Goal: Book appointment/travel/reservation

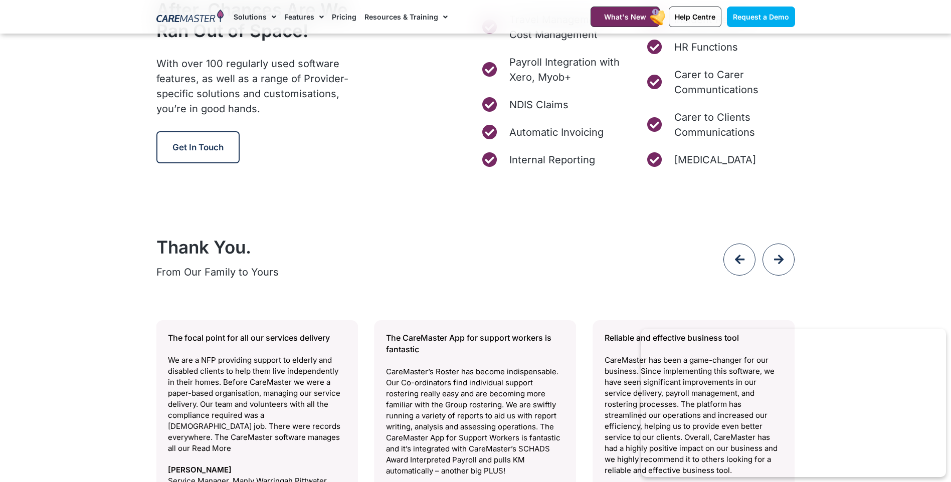
scroll to position [4020, 0]
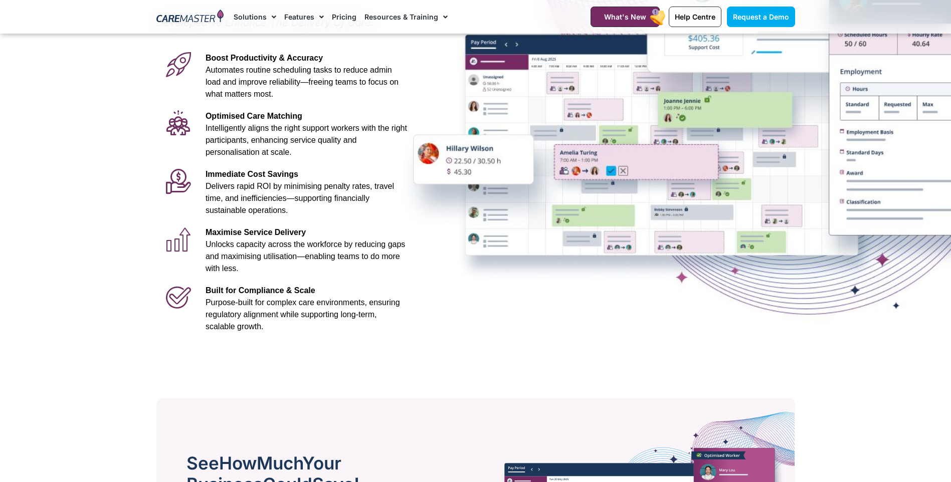
scroll to position [92, 0]
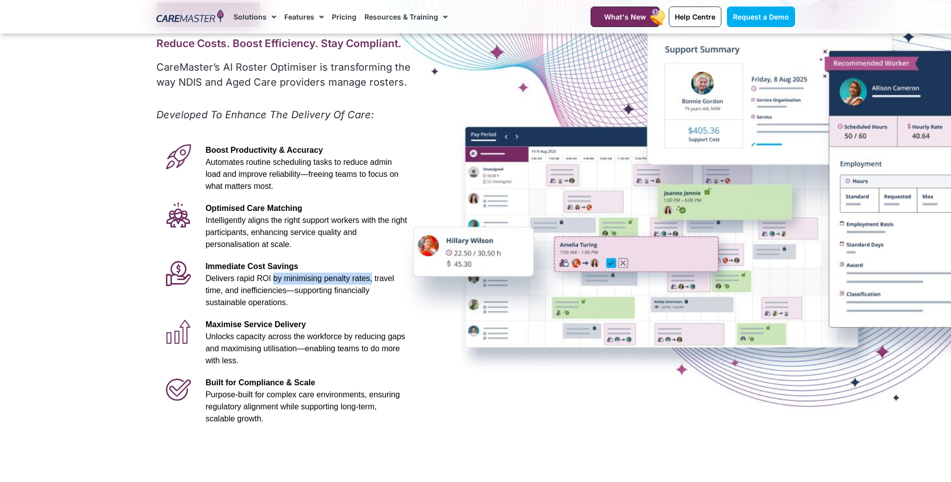
drag, startPoint x: 265, startPoint y: 278, endPoint x: 356, endPoint y: 283, distance: 91.4
click at [356, 283] on span "Delivers rapid ROI by minimising penalty rates, travel time, and inefficiencies…" at bounding box center [299, 290] width 188 height 33
drag, startPoint x: 356, startPoint y: 283, endPoint x: 331, endPoint y: 323, distance: 46.8
click at [331, 323] on p "Maximise Service Delivery Unlocks capacity across the workforce by reducing gap…" at bounding box center [305, 343] width 201 height 48
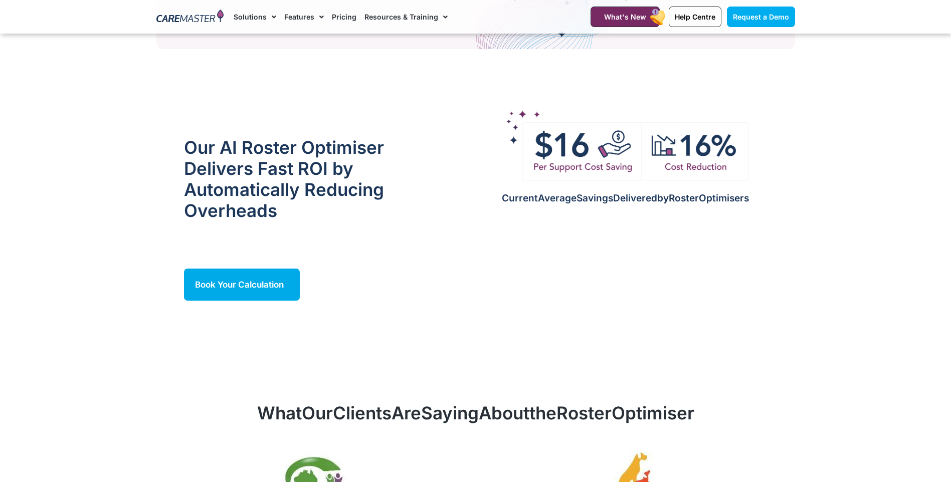
scroll to position [827, 0]
